Goal: Transaction & Acquisition: Download file/media

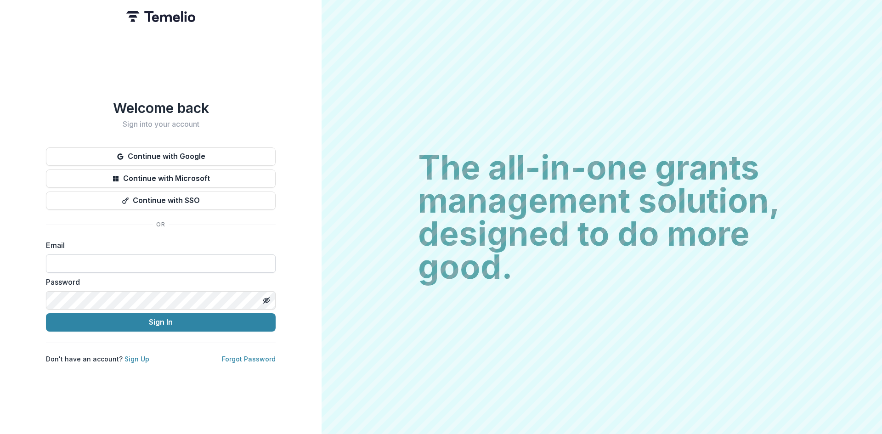
click at [131, 256] on input at bounding box center [161, 263] width 230 height 18
type input "*"
click at [123, 264] on input "*****" at bounding box center [161, 263] width 230 height 18
type input "*"
type input "**********"
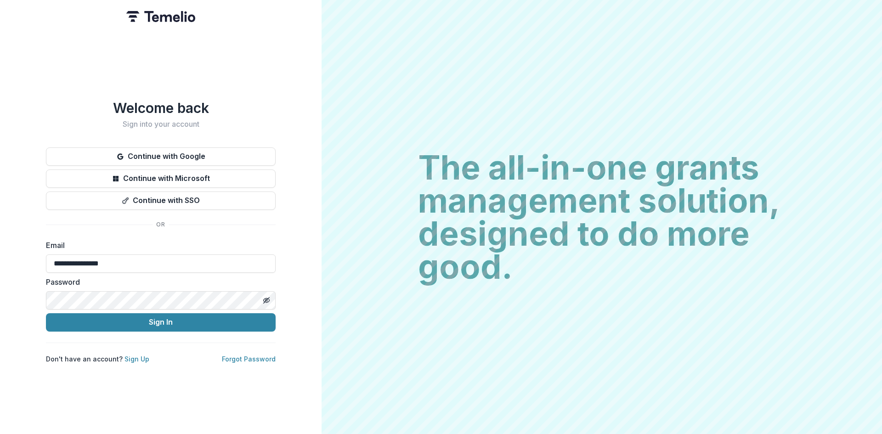
click at [289, 293] on div "**********" at bounding box center [160, 217] width 321 height 434
click at [155, 315] on button "Sign In" at bounding box center [161, 322] width 230 height 18
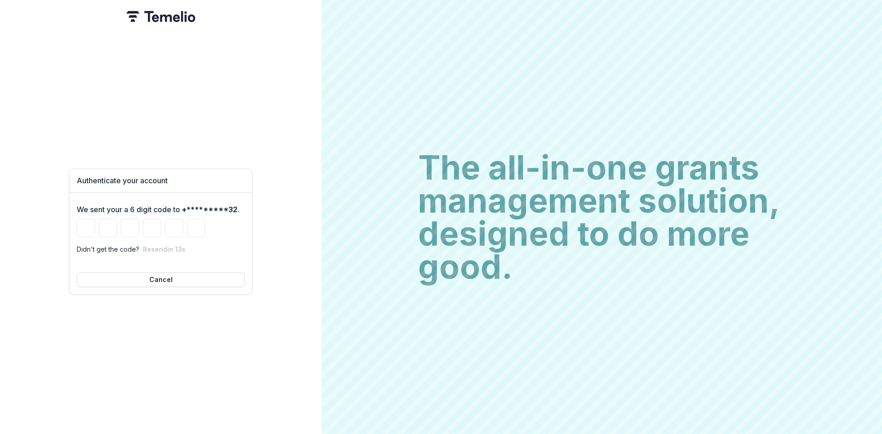
type input "*"
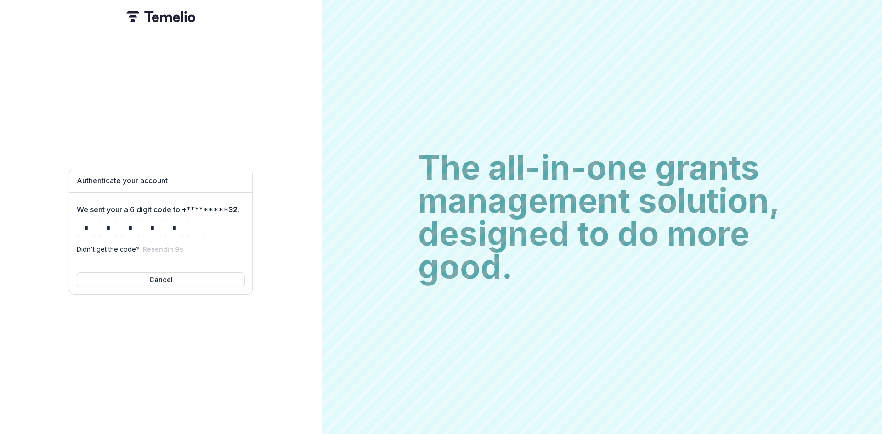
type input "*"
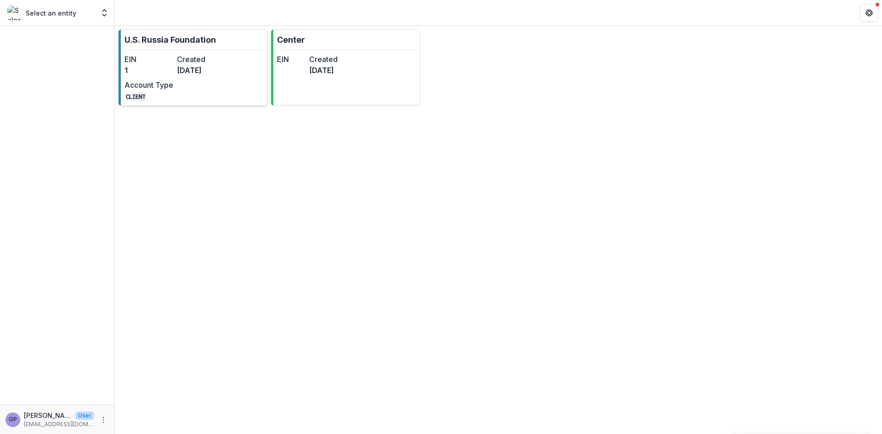
click at [186, 69] on dd "[DATE]" at bounding box center [201, 70] width 49 height 11
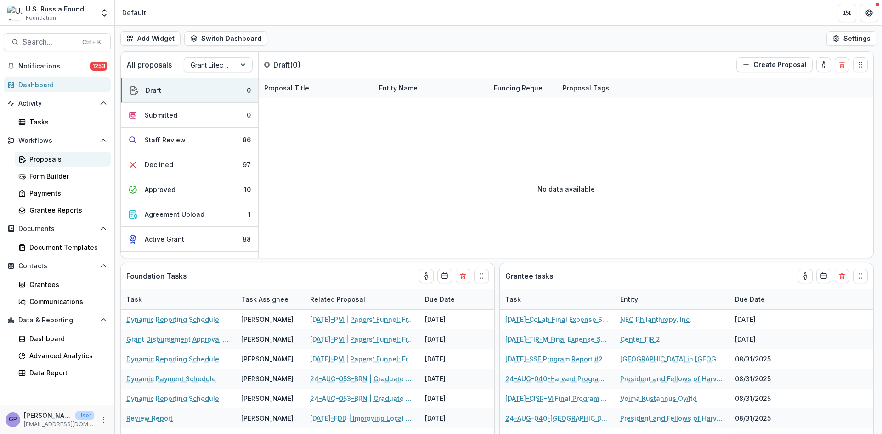
click at [49, 155] on div "Proposals" at bounding box center [66, 159] width 74 height 10
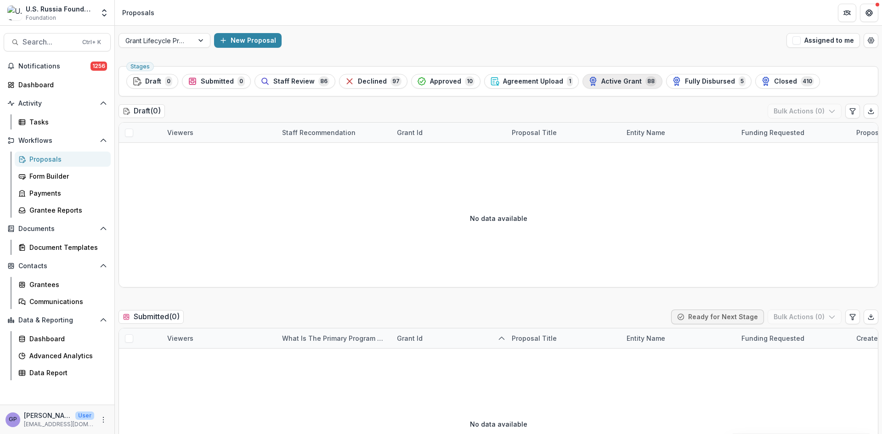
click at [614, 80] on span "Active Grant" at bounding box center [621, 82] width 40 height 8
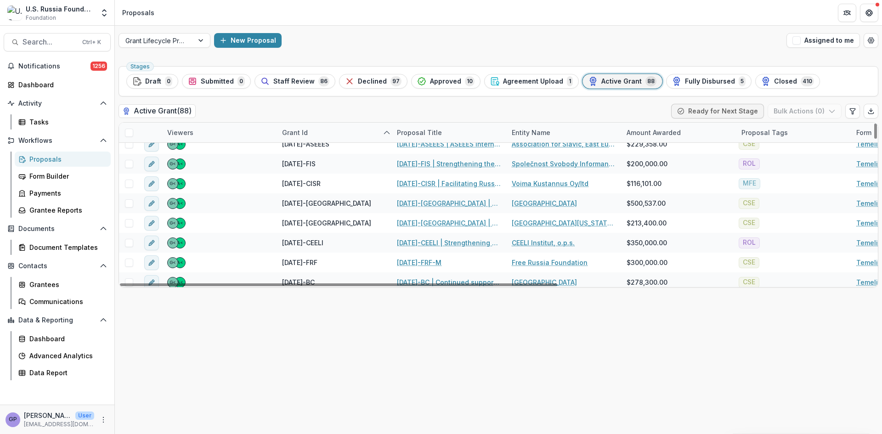
scroll to position [138, 0]
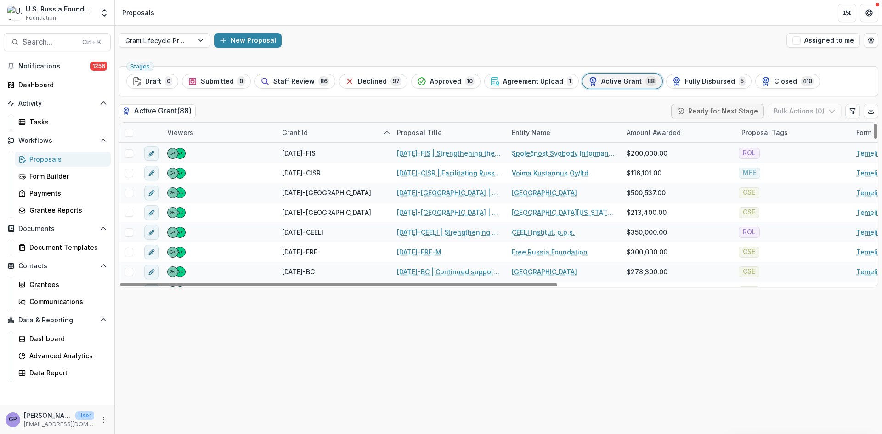
click at [420, 132] on div "Proposal Title" at bounding box center [419, 133] width 56 height 10
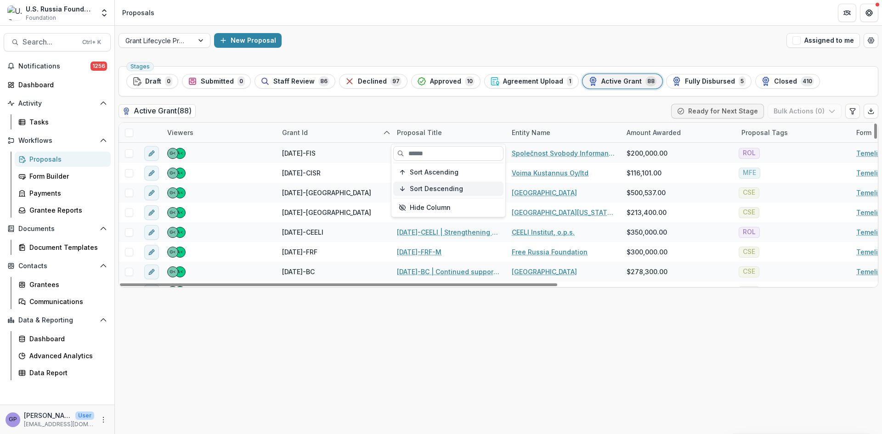
click at [422, 185] on span "Sort Descending" at bounding box center [436, 189] width 53 height 8
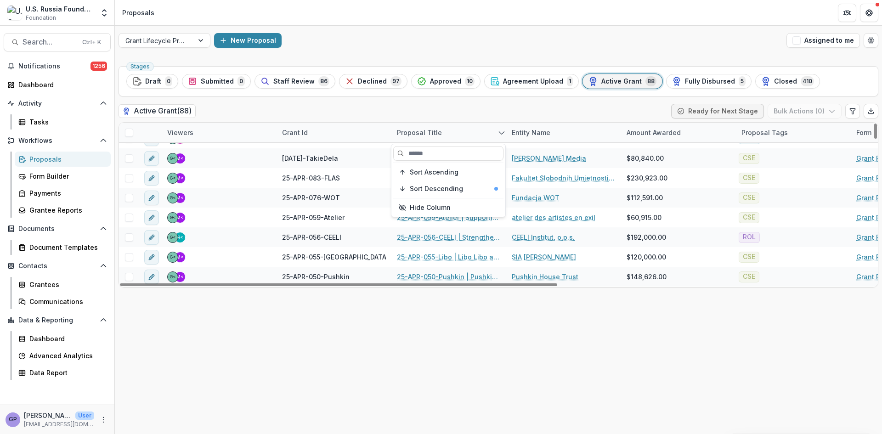
scroll to position [0, 0]
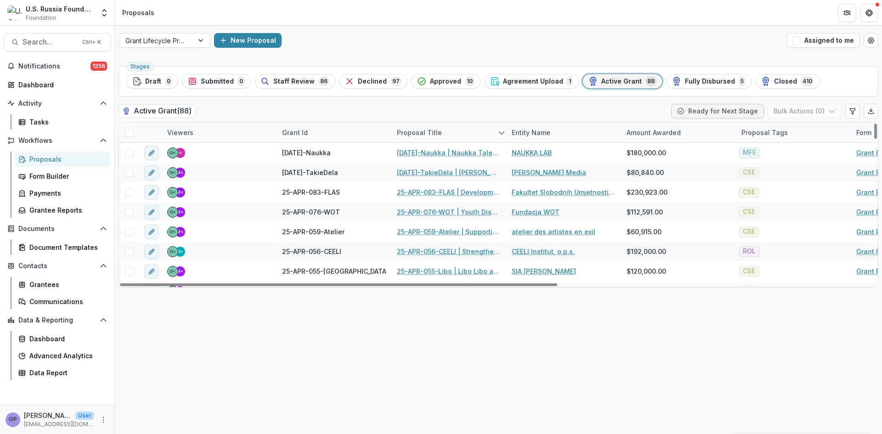
click at [800, 425] on div "Stages Draft 0 Submitted 0 Staff Review 86 Declined 97 Approved 10 Agreement Up…" at bounding box center [498, 247] width 767 height 371
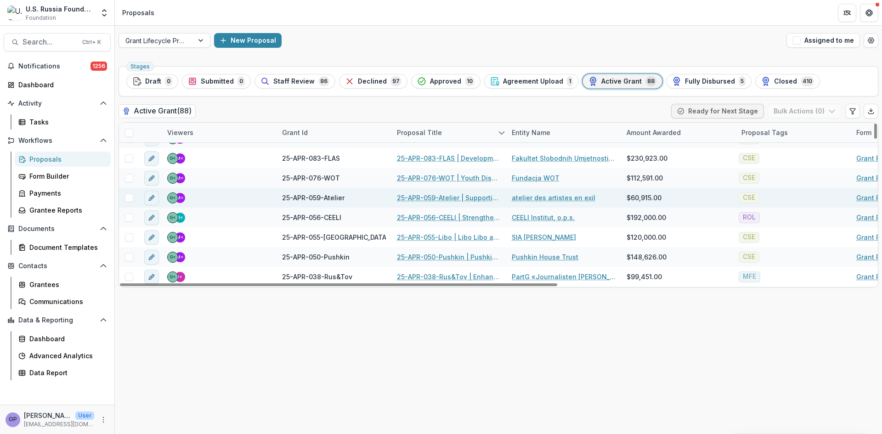
scroll to position [46, 0]
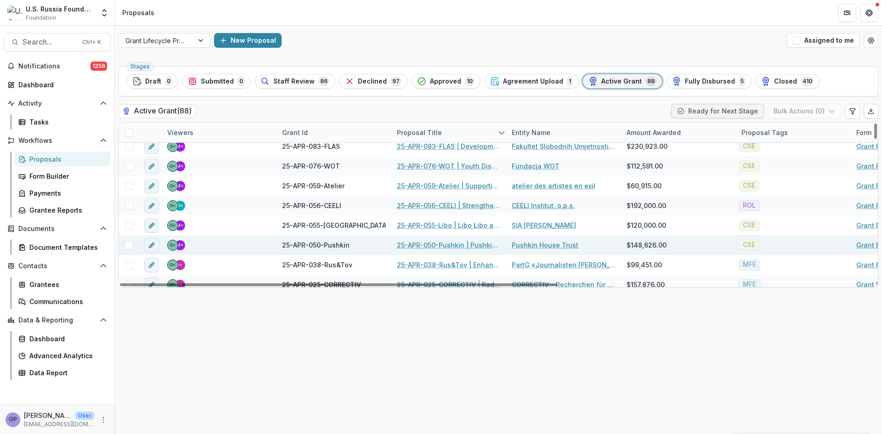
click at [450, 242] on link "25-APR-050-Pushkin | Pushkin House Bookshop" at bounding box center [449, 245] width 104 height 10
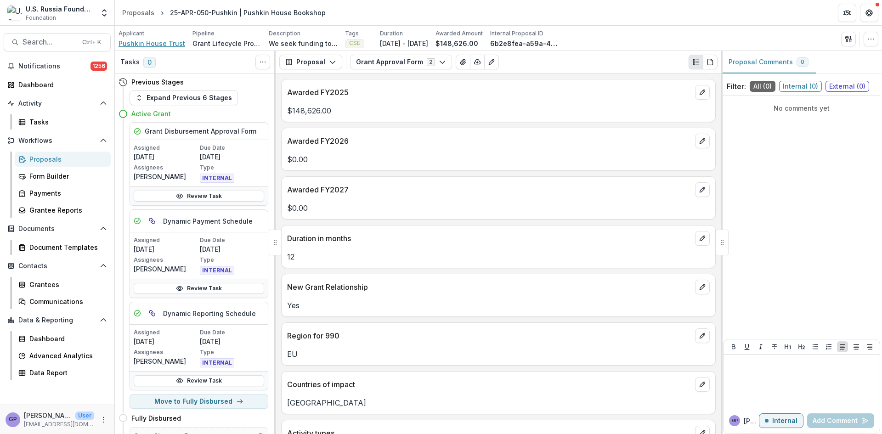
click at [164, 45] on span "Pushkin House Trust" at bounding box center [151, 44] width 67 height 10
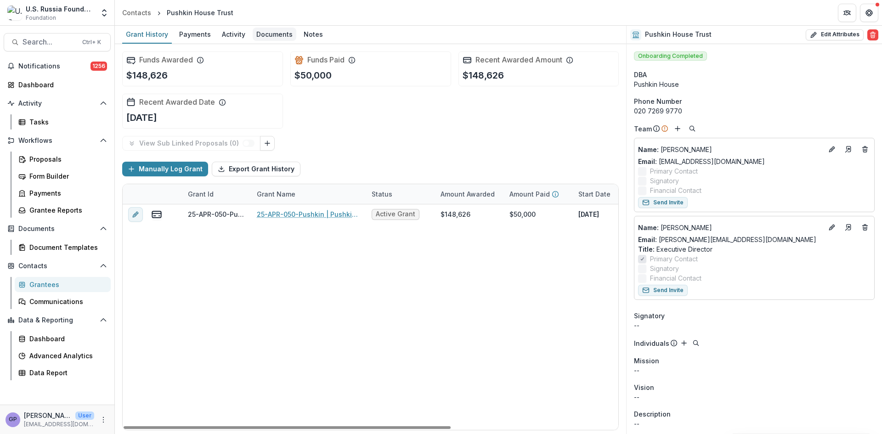
click at [277, 34] on div "Documents" at bounding box center [275, 34] width 44 height 13
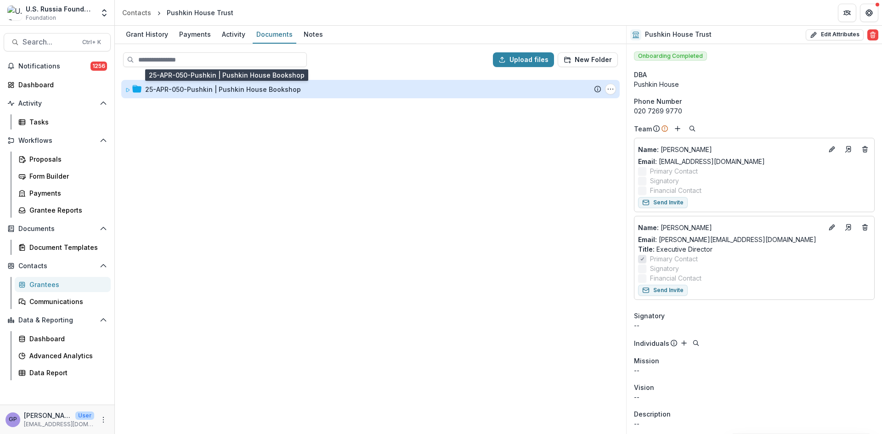
click at [204, 88] on div "25-APR-050-Pushkin | Pushkin House Bookshop" at bounding box center [223, 89] width 156 height 10
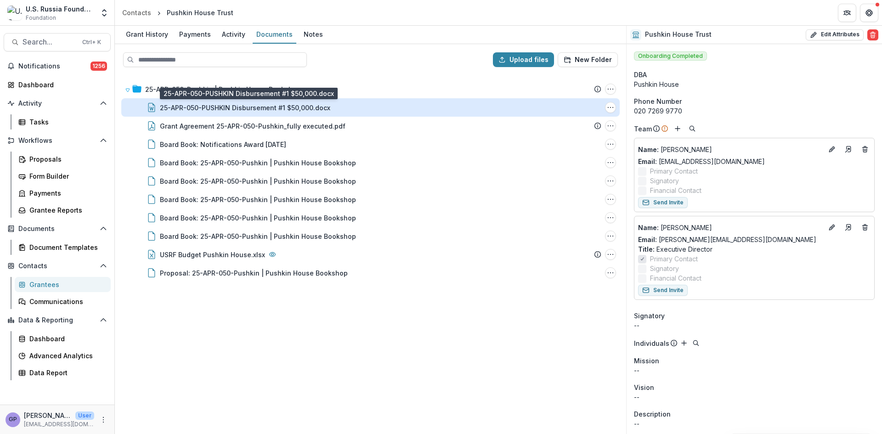
click at [204, 104] on div "25-APR-050-PUSHKIN Disbursement #1 $50,000.docx" at bounding box center [245, 108] width 170 height 10
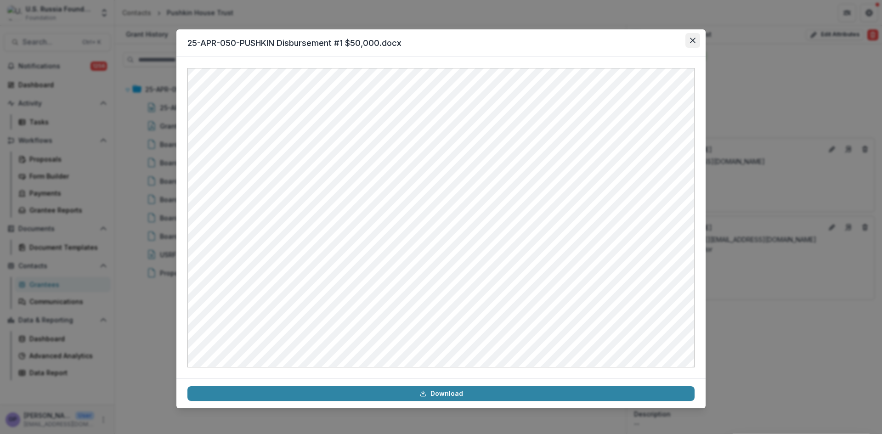
click at [694, 41] on icon "Close" at bounding box center [693, 41] width 6 height 6
